Goal: Task Accomplishment & Management: Manage account settings

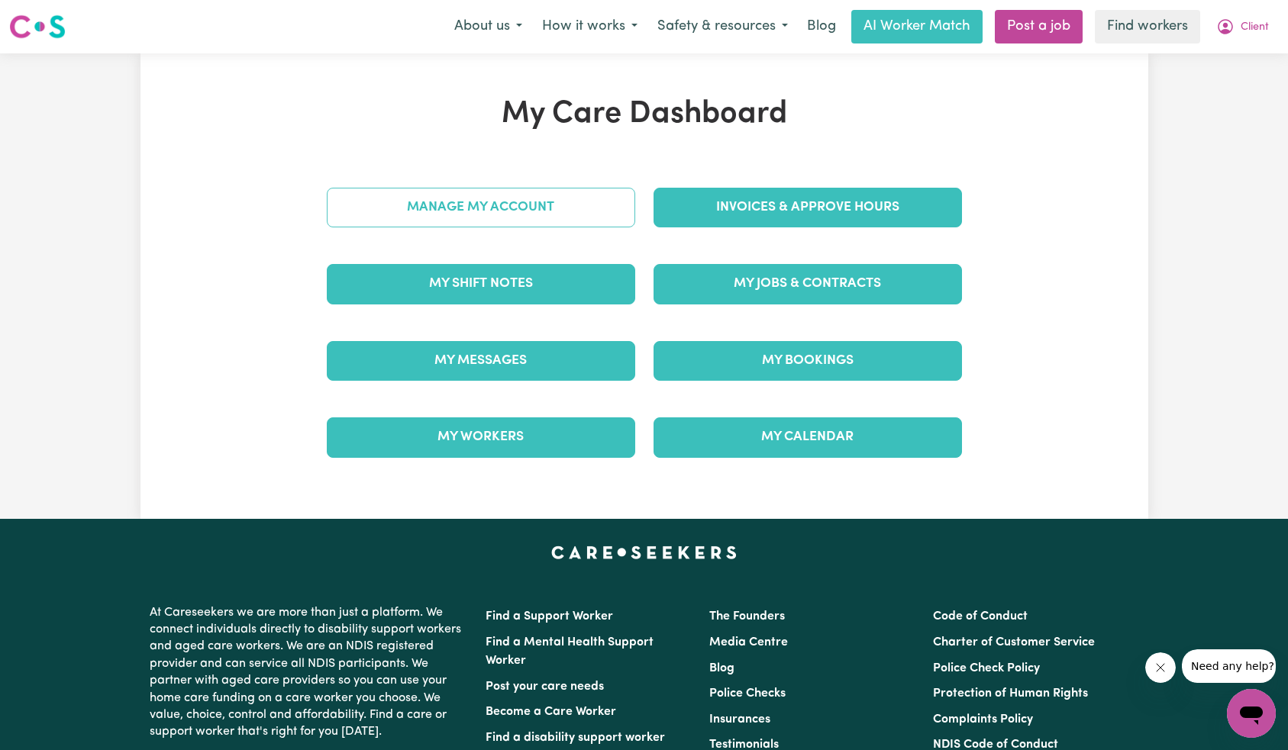
click at [421, 202] on link "Manage My Account" at bounding box center [481, 208] width 308 height 40
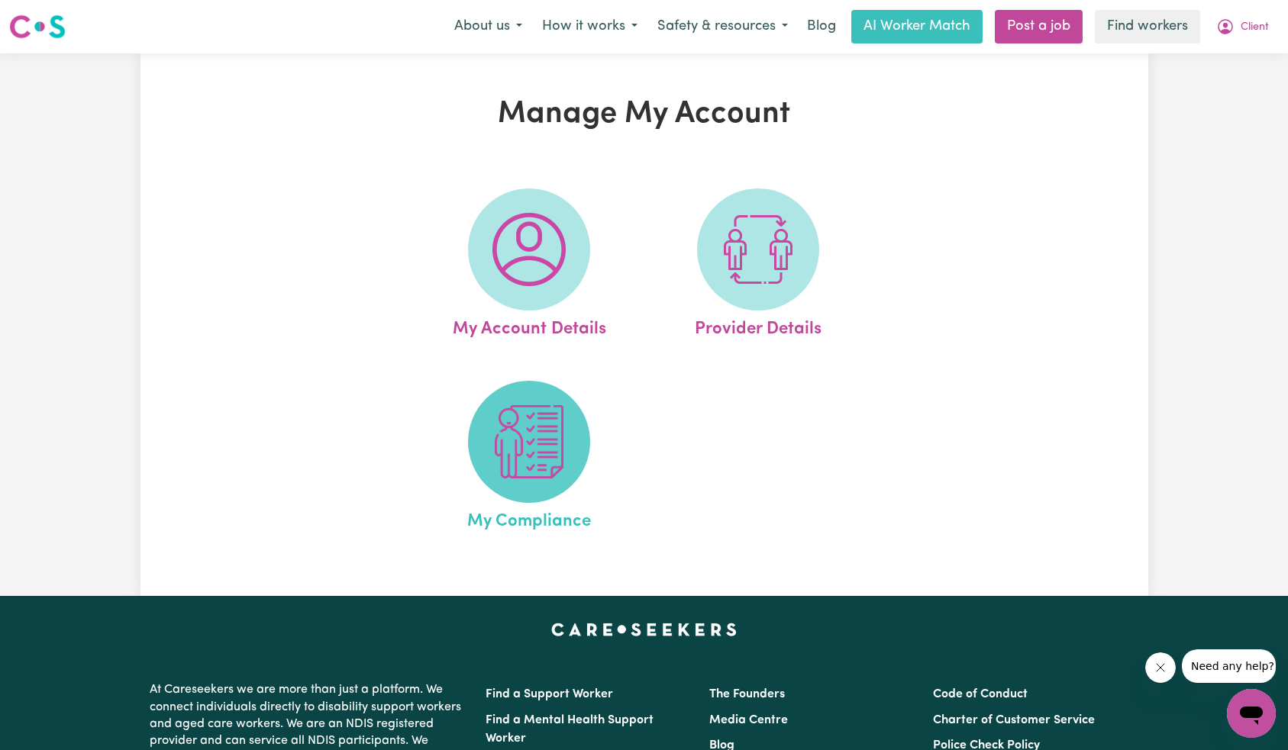
click at [519, 408] on img at bounding box center [528, 441] width 73 height 73
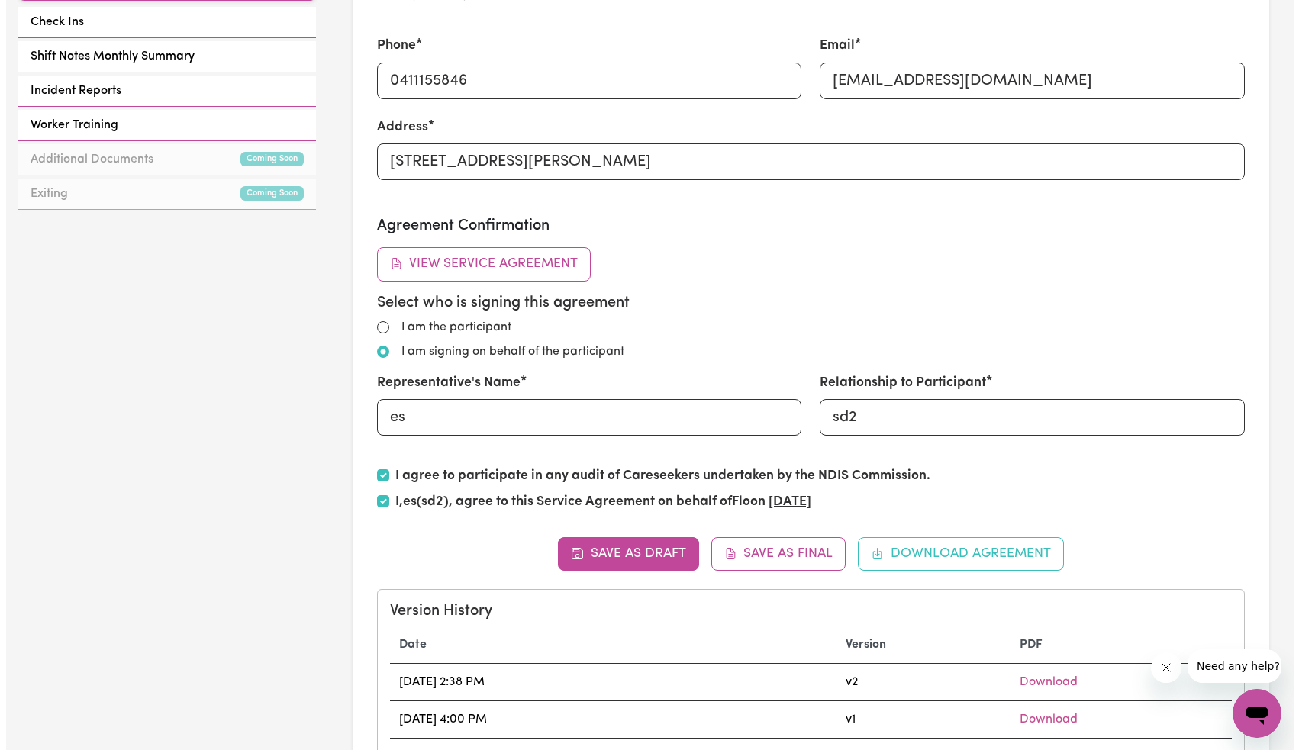
scroll to position [564, 0]
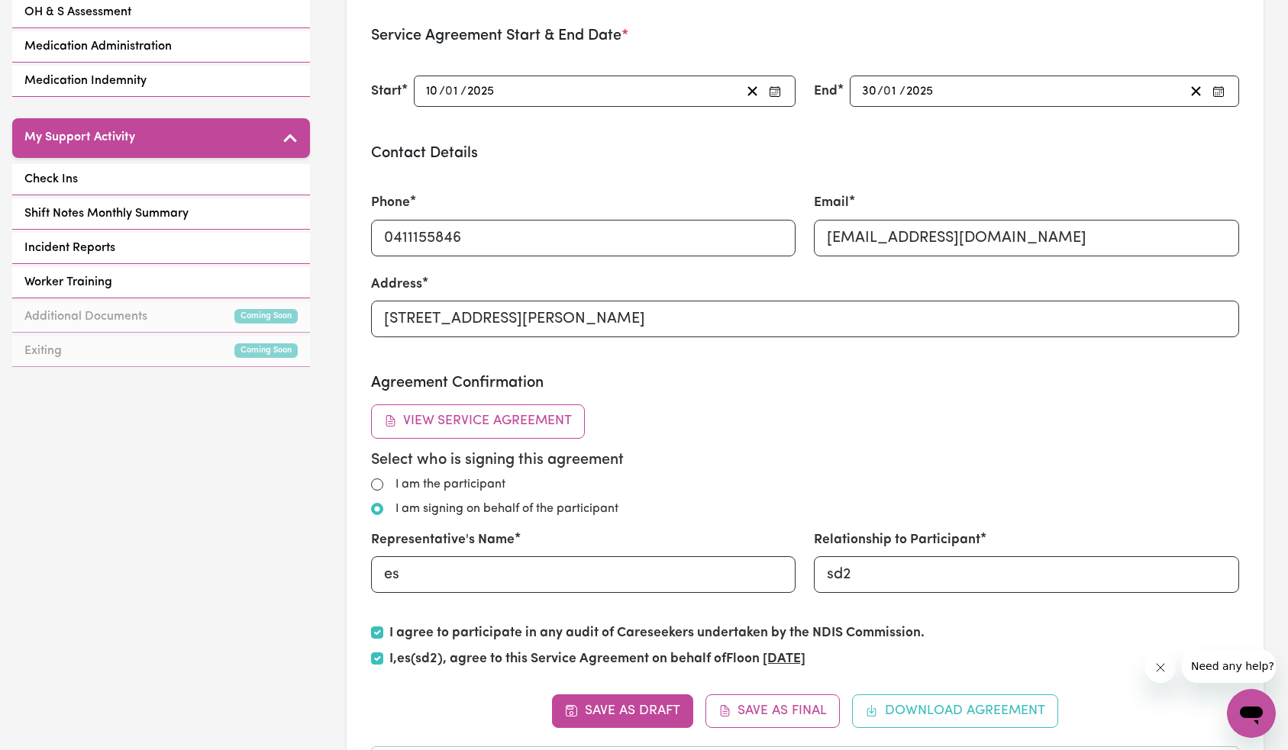
click at [518, 404] on div "Agreement Confirmation View Service Agreement Select who is signing this agreem…" at bounding box center [805, 525] width 868 height 302
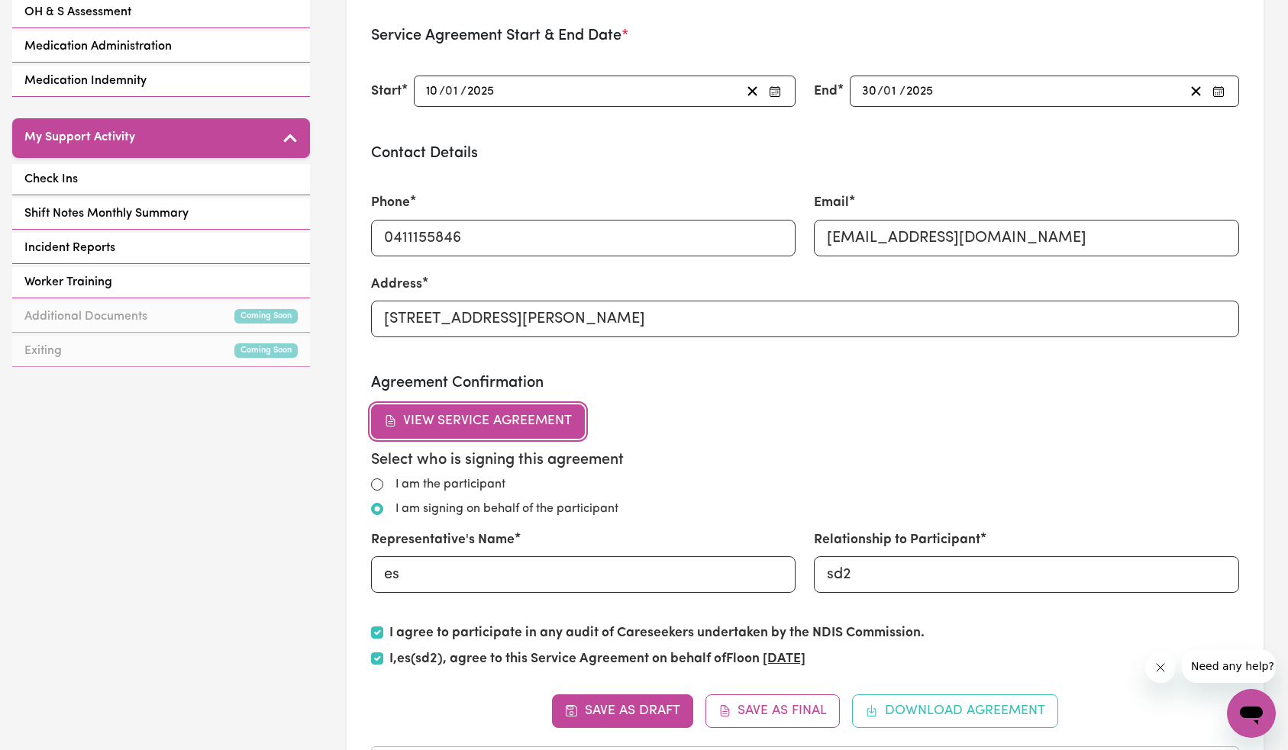
click at [515, 410] on button "View Service Agreement" at bounding box center [478, 422] width 215 height 34
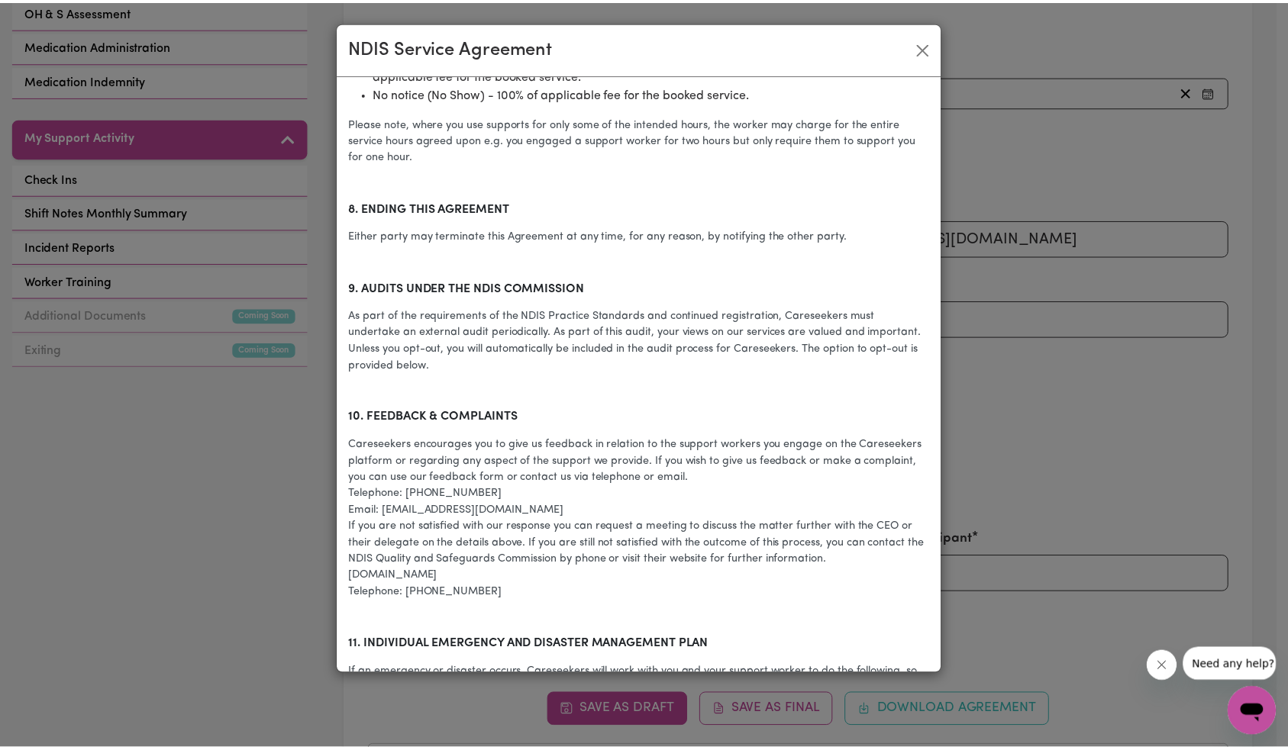
scroll to position [2574, 0]
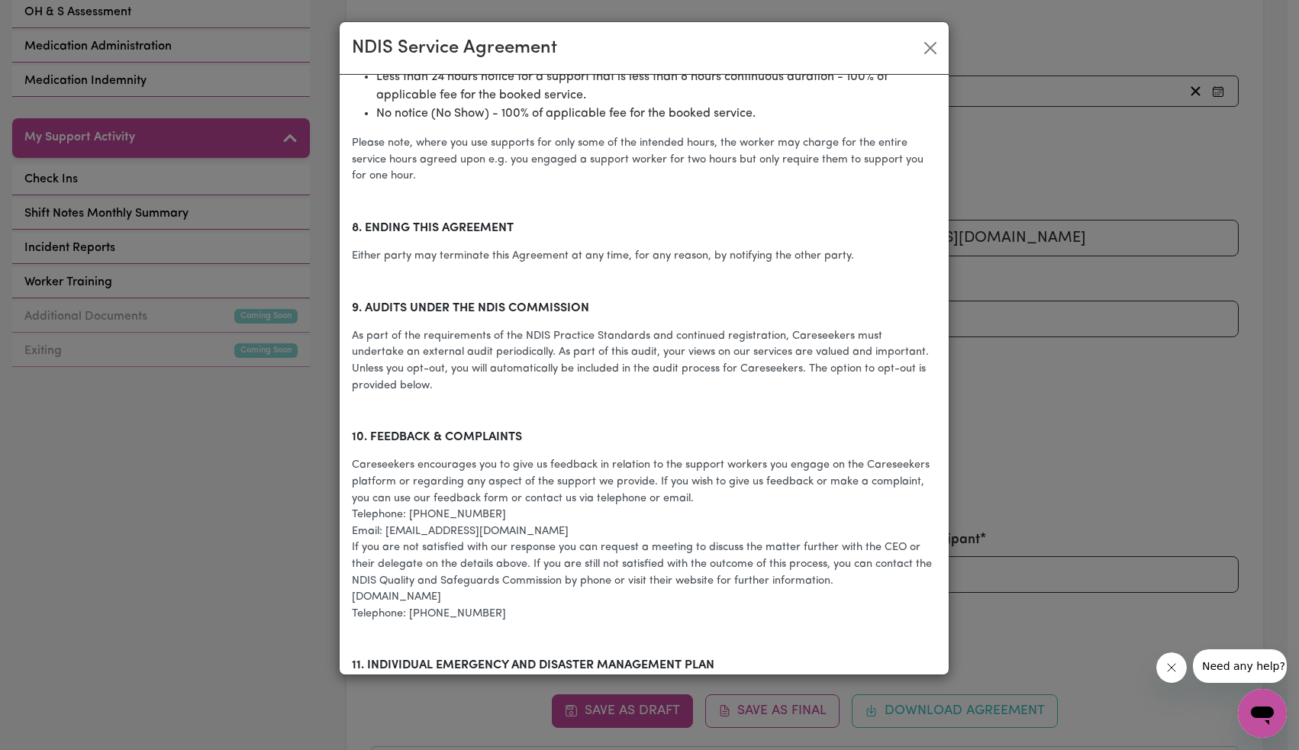
click at [967, 255] on div "NDIS Service Agreement Participant contact details: Participant Name: Flo NDIS …" at bounding box center [649, 375] width 1299 height 750
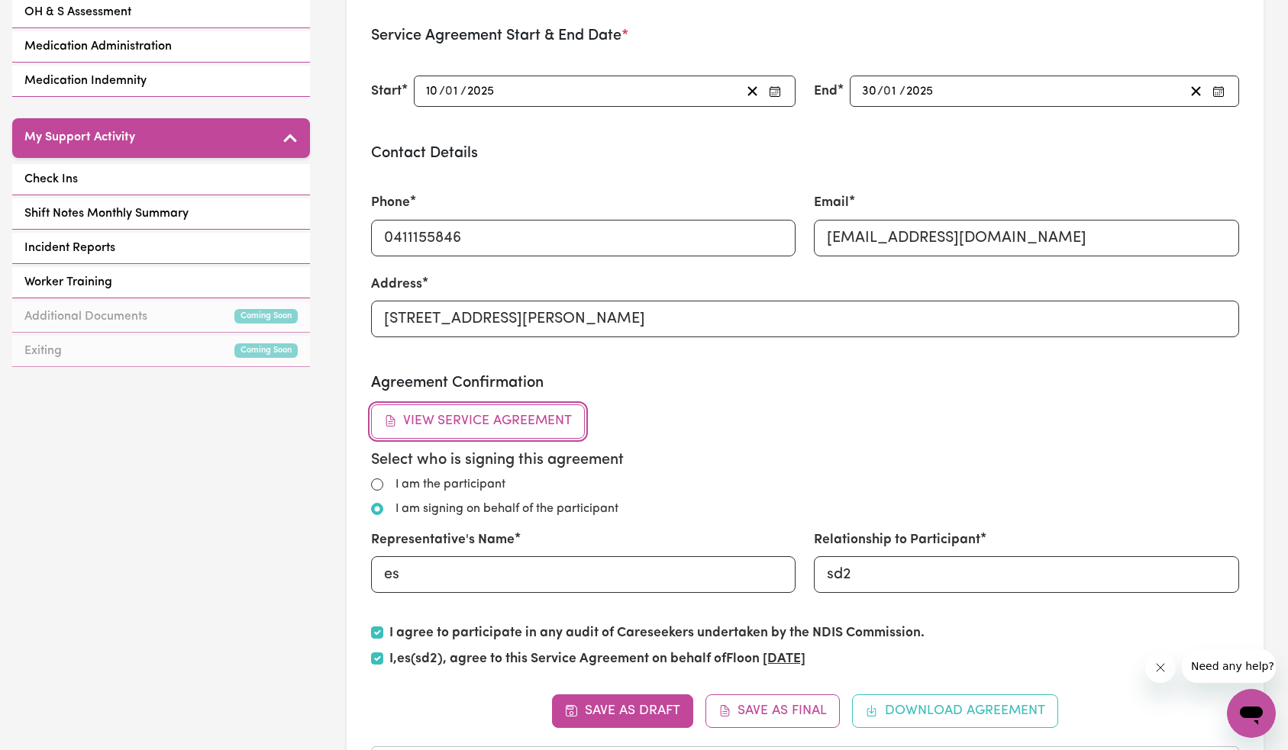
scroll to position [0, 0]
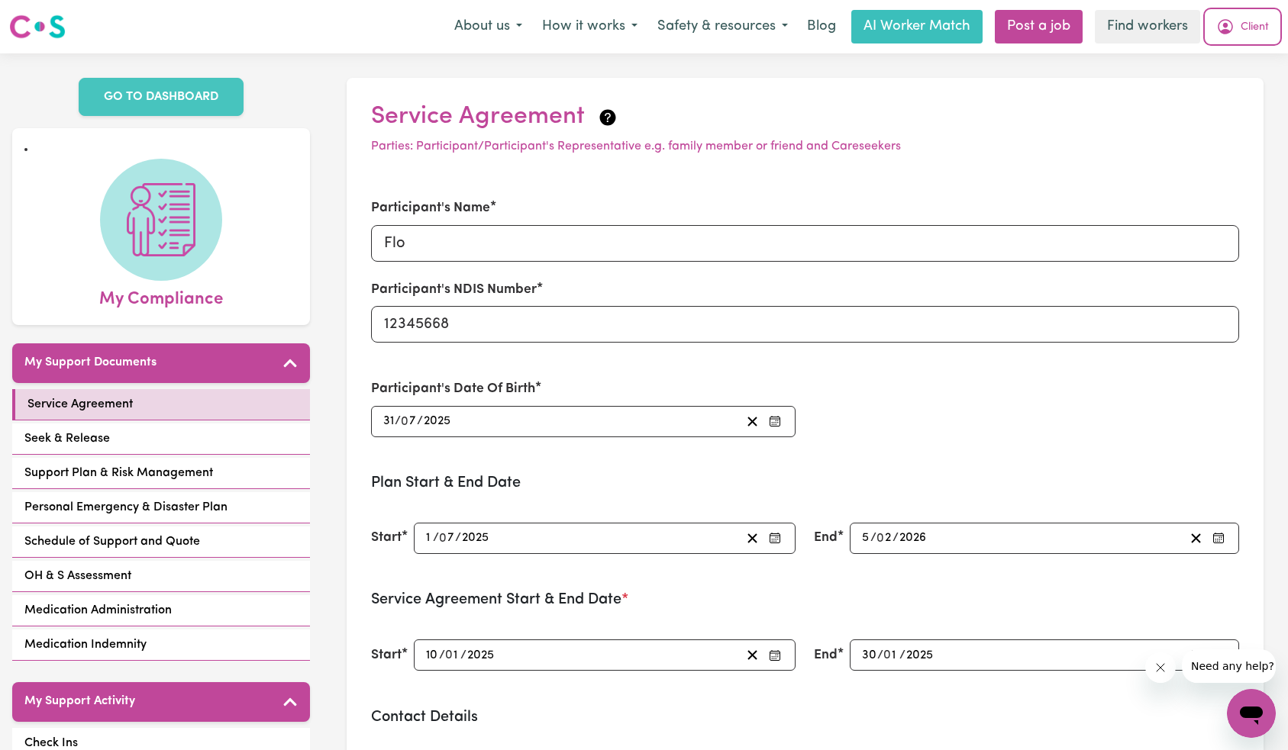
drag, startPoint x: 1249, startPoint y: 18, endPoint x: 1240, endPoint y: 42, distance: 26.1
click at [1249, 18] on button "Client" at bounding box center [1242, 27] width 73 height 32
click at [1224, 81] on link "Logout" at bounding box center [1217, 87] width 121 height 29
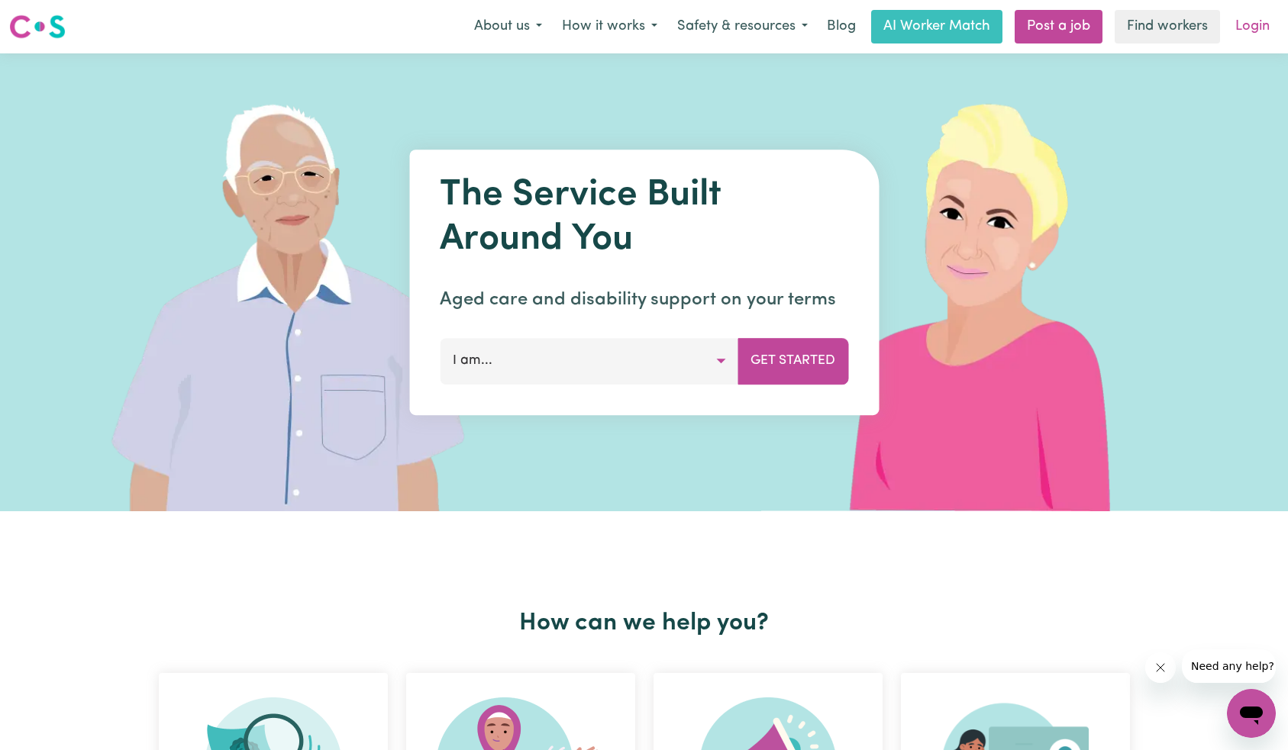
click at [1257, 19] on link "Login" at bounding box center [1252, 27] width 53 height 34
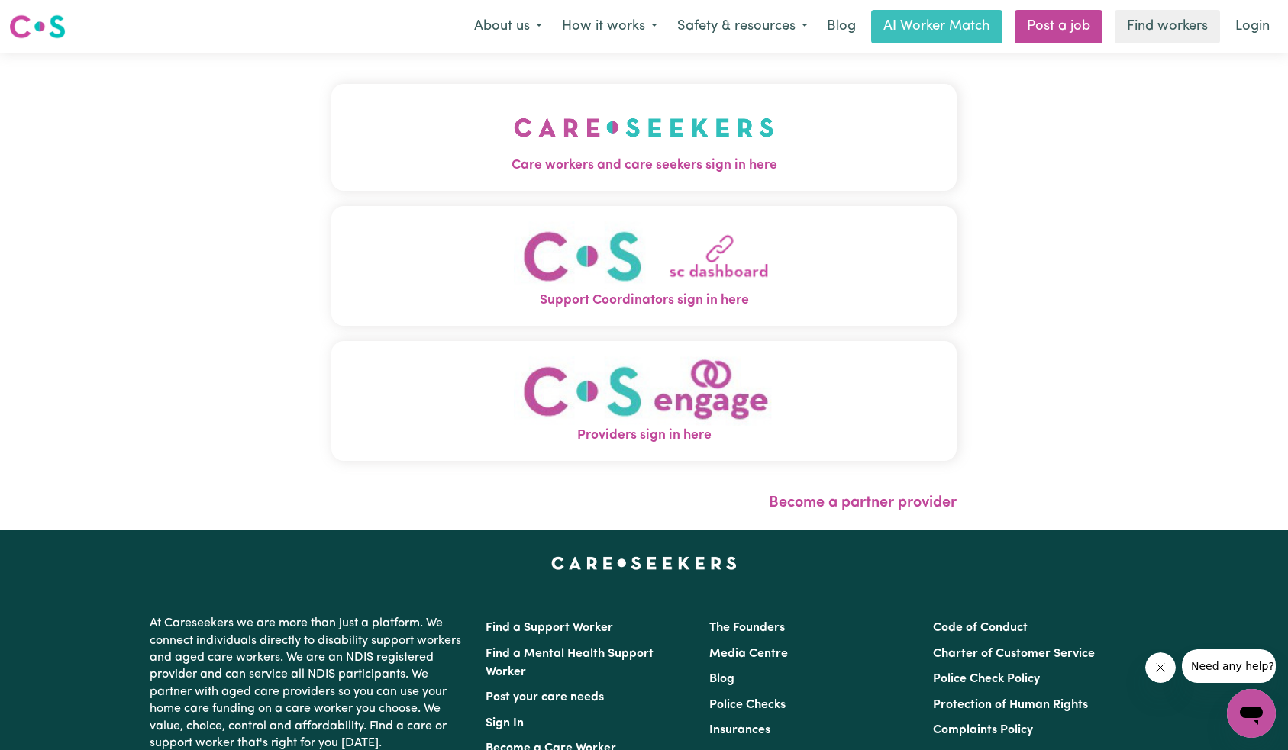
click at [514, 130] on img "Care workers and care seekers sign in here" at bounding box center [644, 127] width 260 height 56
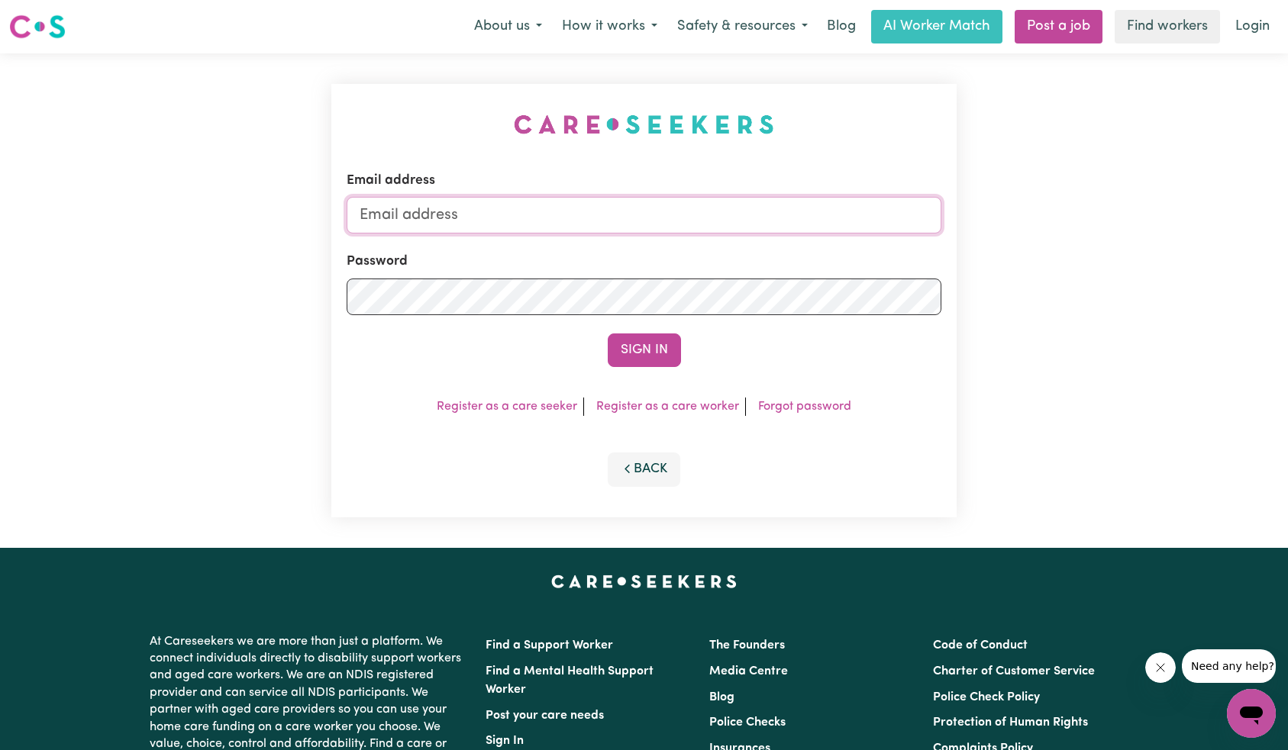
click at [693, 224] on input "Email address" at bounding box center [644, 215] width 595 height 37
type input "superuser~[EMAIL_ADDRESS][DOMAIN_NAME]"
click at [639, 352] on button "Sign In" at bounding box center [644, 351] width 73 height 34
